Goal: Task Accomplishment & Management: Manage account settings

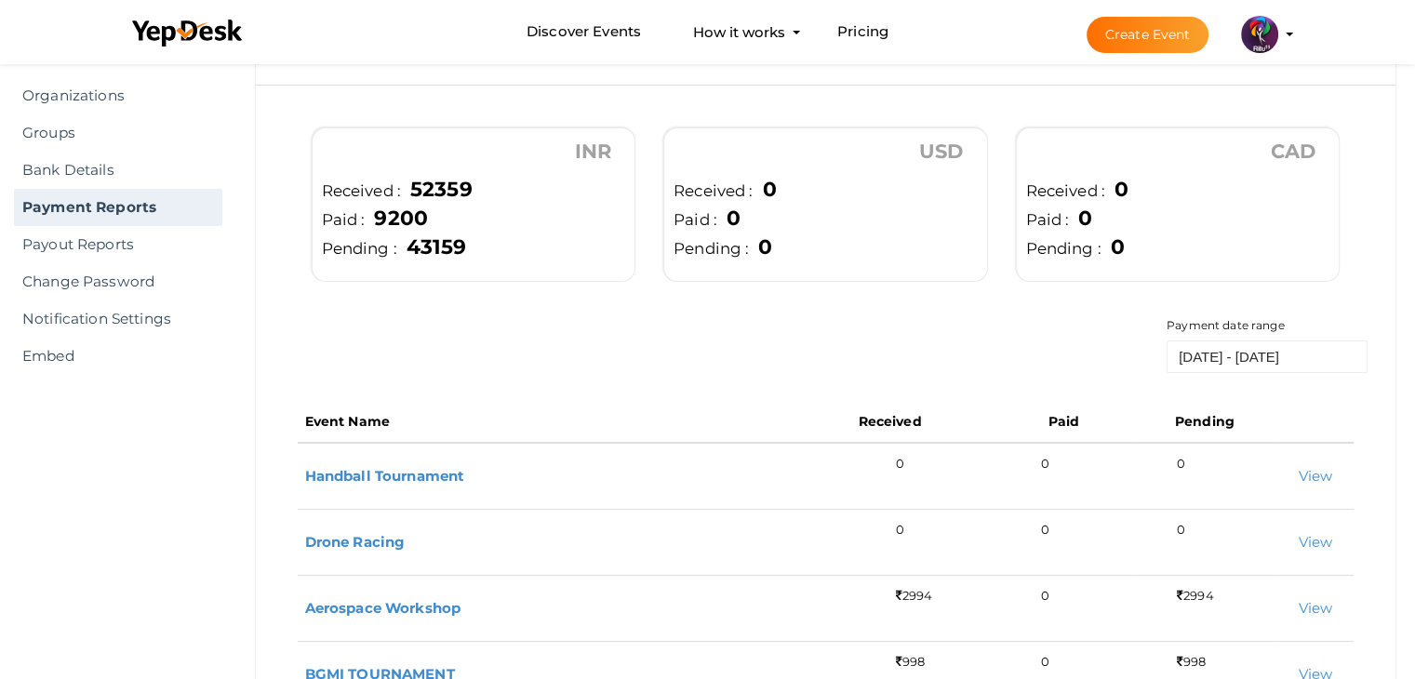
scroll to position [104, 0]
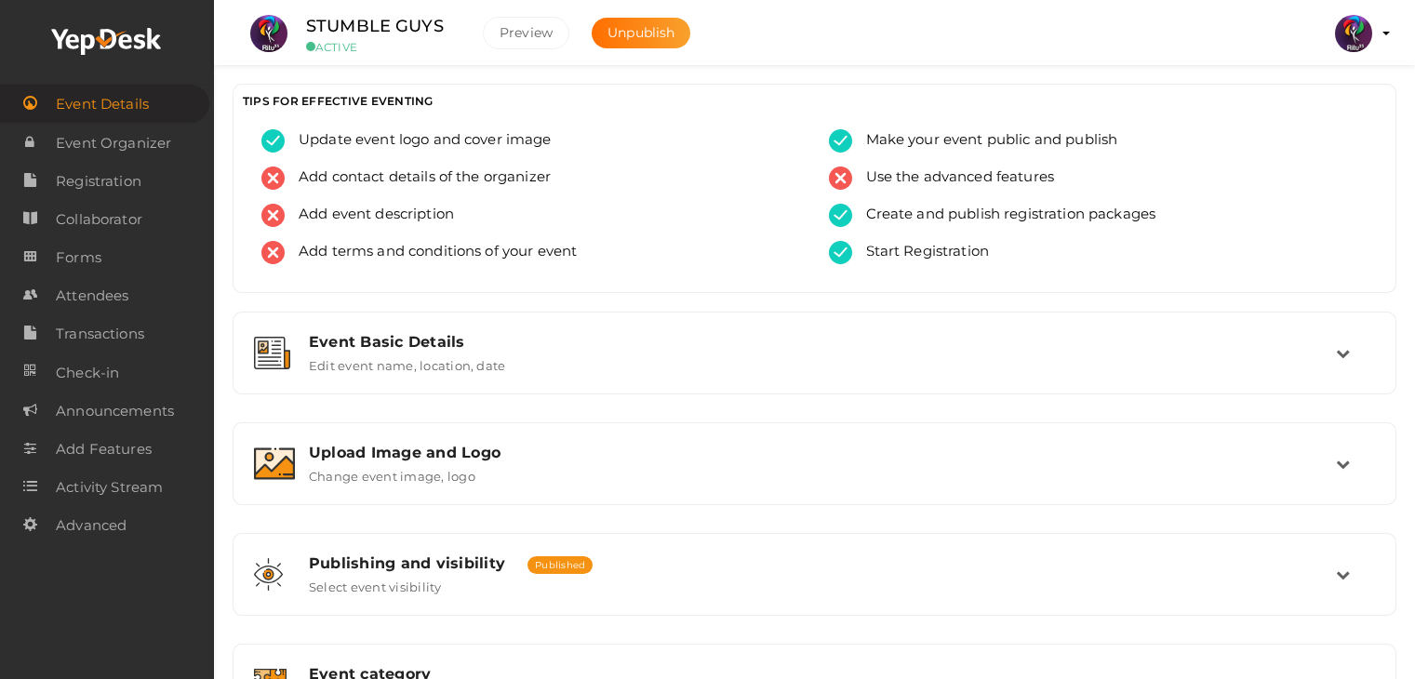
scroll to position [749, 0]
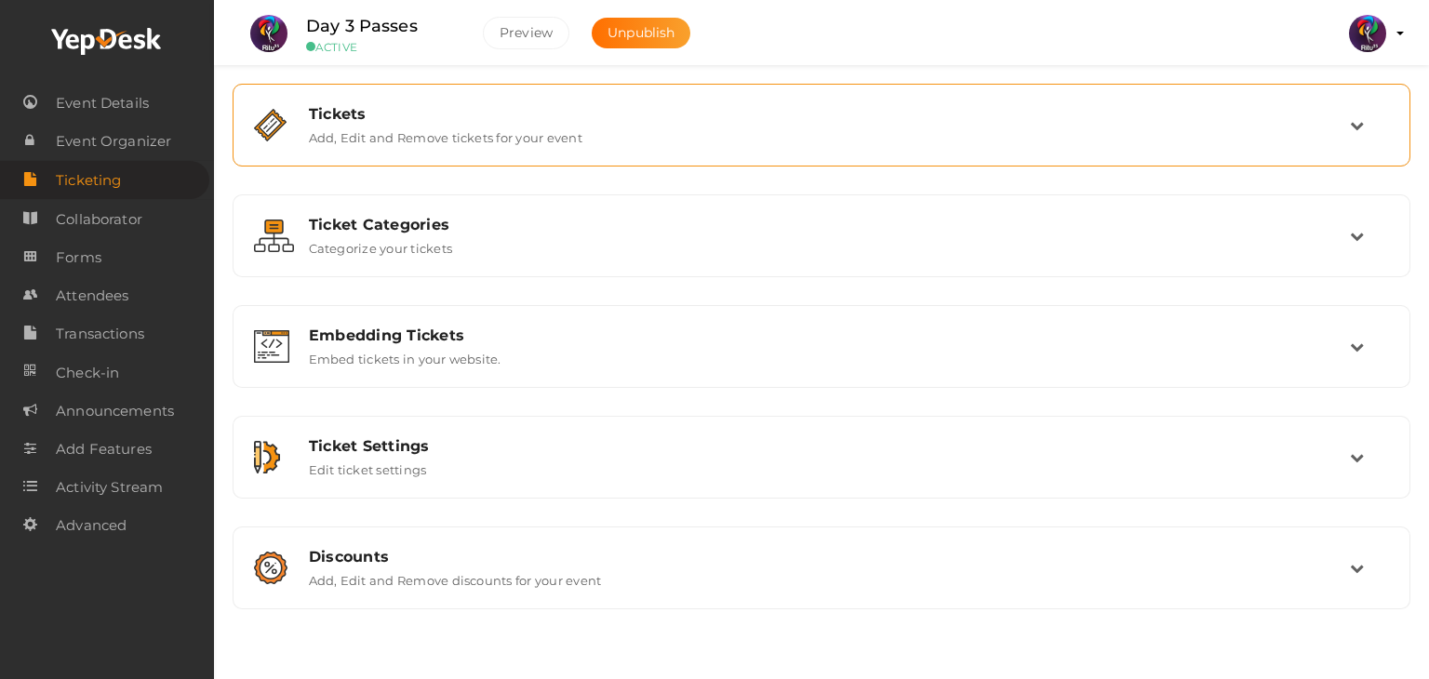
click at [574, 157] on div "Tickets Add, Edit and Remove tickets for your event" at bounding box center [822, 125] width 1178 height 83
click at [631, 146] on div "Tickets Add, Edit and Remove tickets for your event" at bounding box center [821, 125] width 1157 height 62
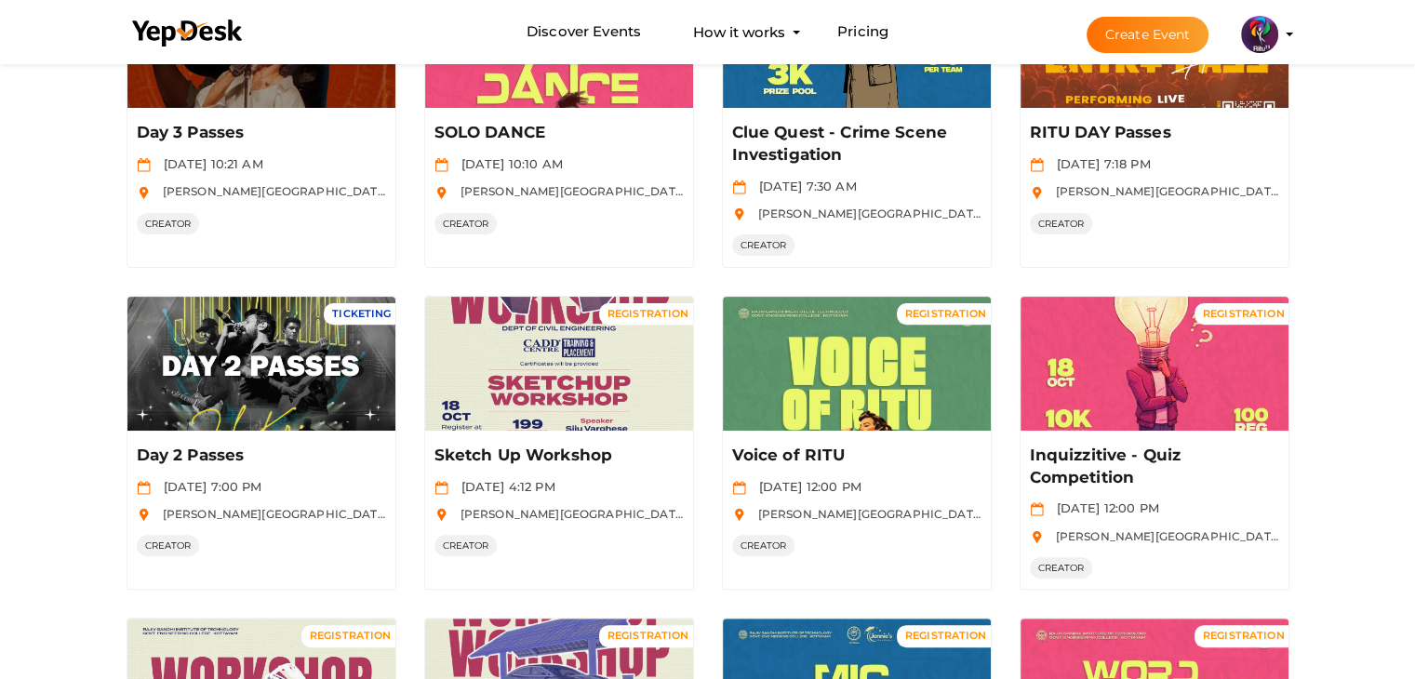
scroll to position [650, 0]
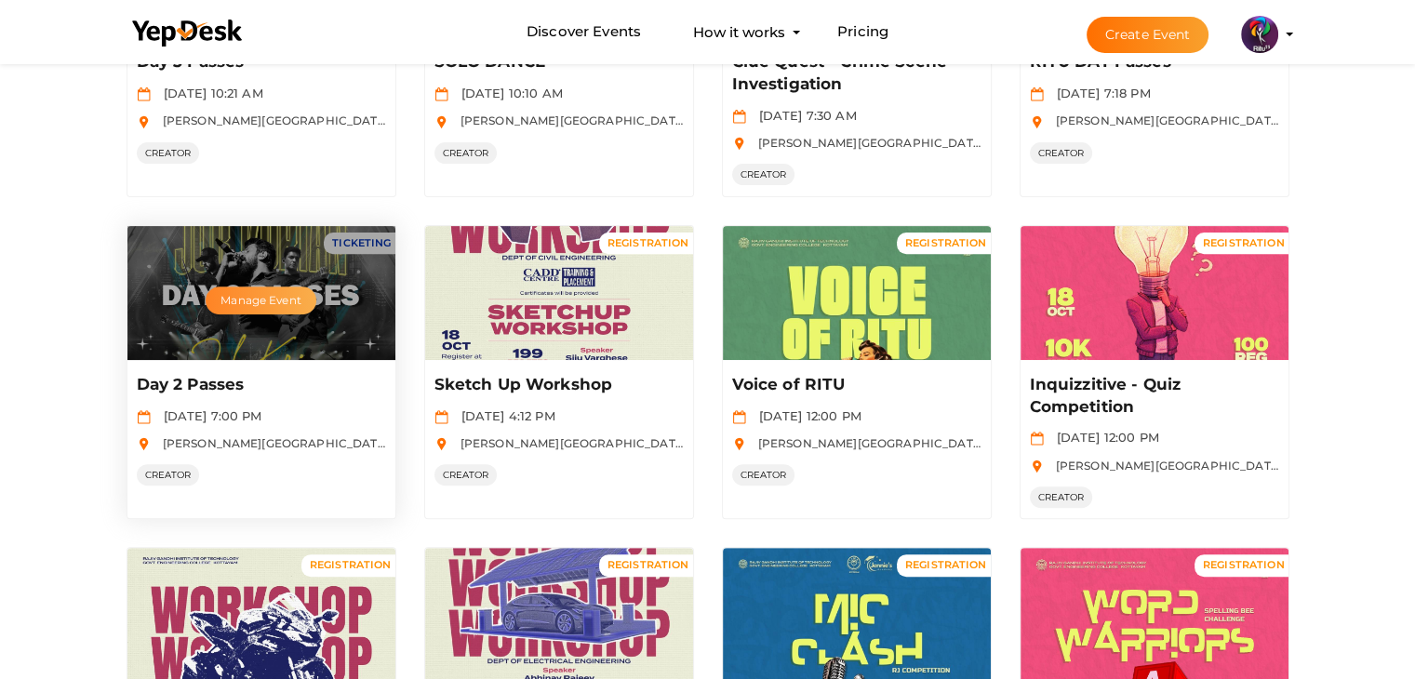
click at [266, 294] on button "Manage Event" at bounding box center [261, 301] width 110 height 28
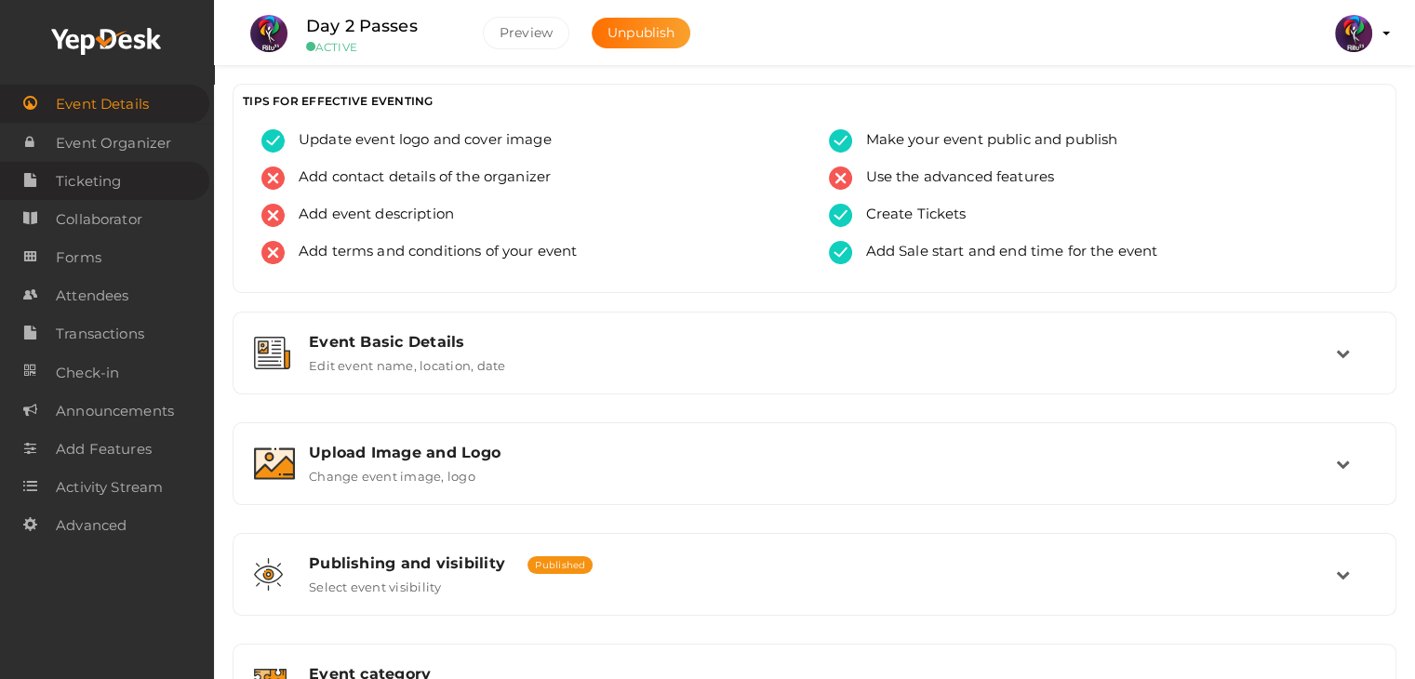
click at [130, 193] on link "Ticketing" at bounding box center [104, 181] width 209 height 38
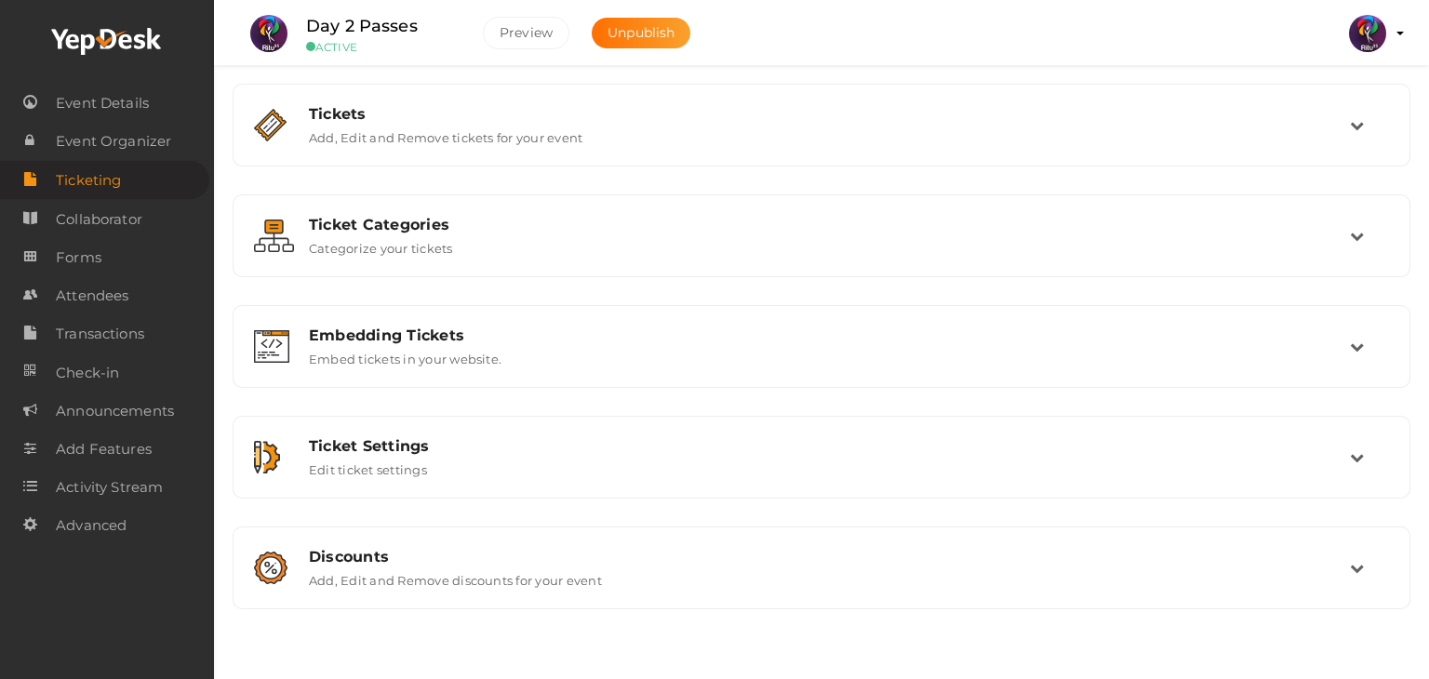
click at [569, 169] on div "Tickets Add, Edit and Remove tickets for your event Add Ticket No tickets to di…" at bounding box center [822, 347] width 1178 height 526
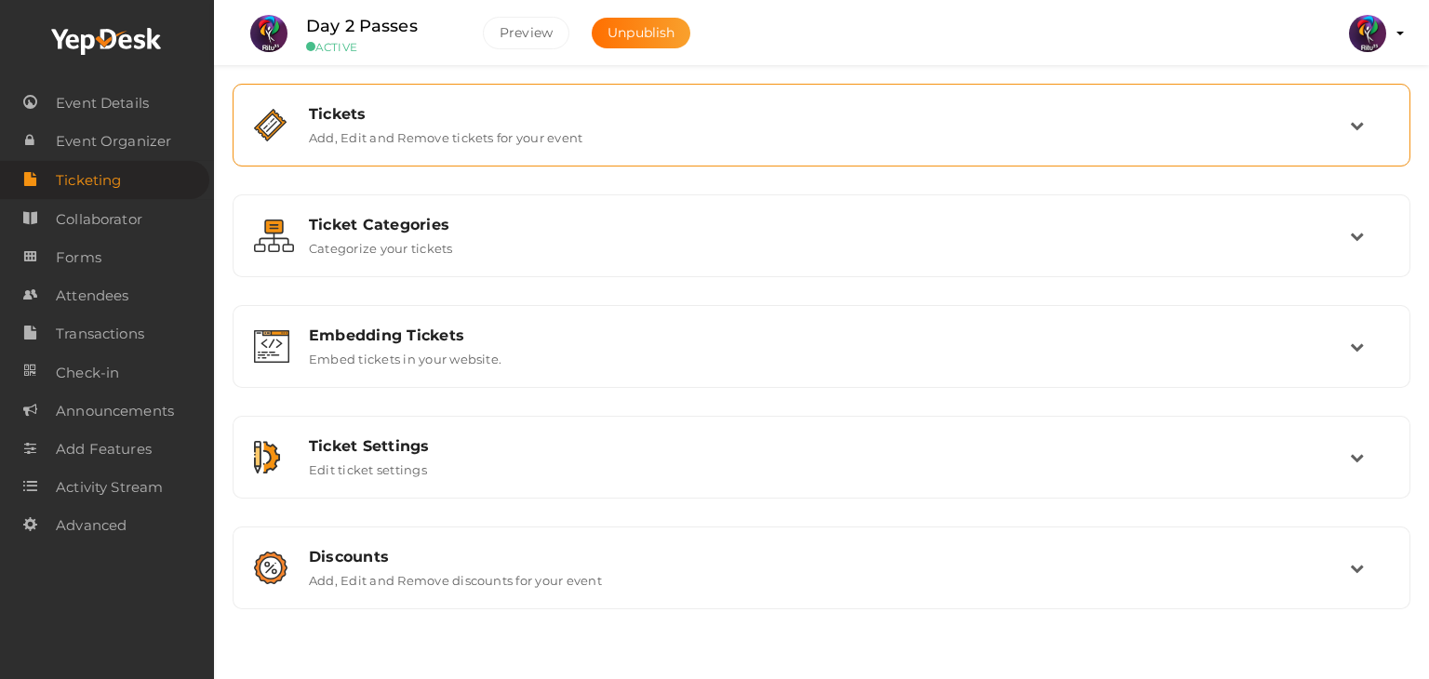
click at [584, 149] on div "Tickets Add, Edit and Remove tickets for your event" at bounding box center [821, 125] width 1157 height 62
